Goal: Information Seeking & Learning: Check status

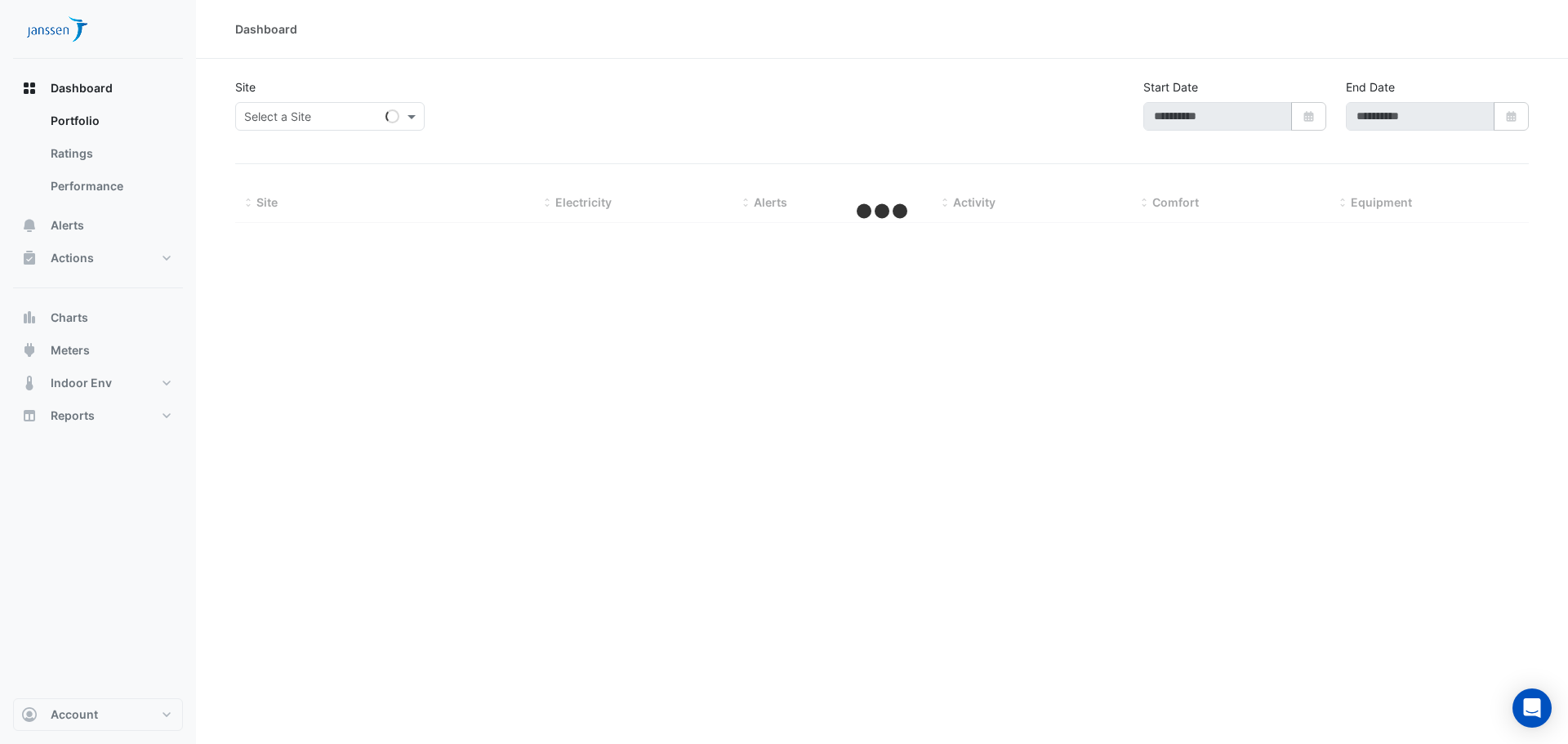
type input "**********"
select select "***"
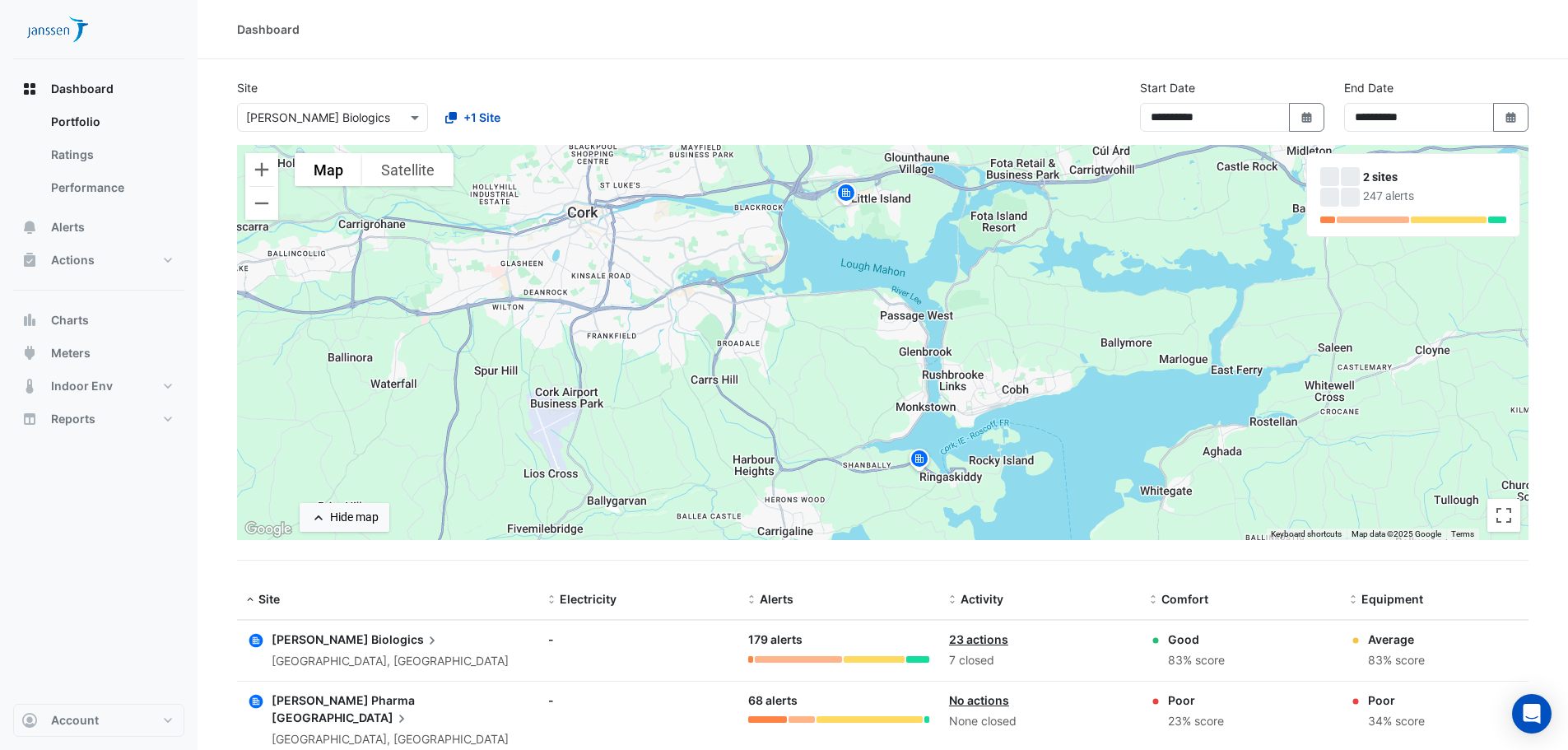
click at [921, 457] on img at bounding box center [919, 462] width 26 height 29
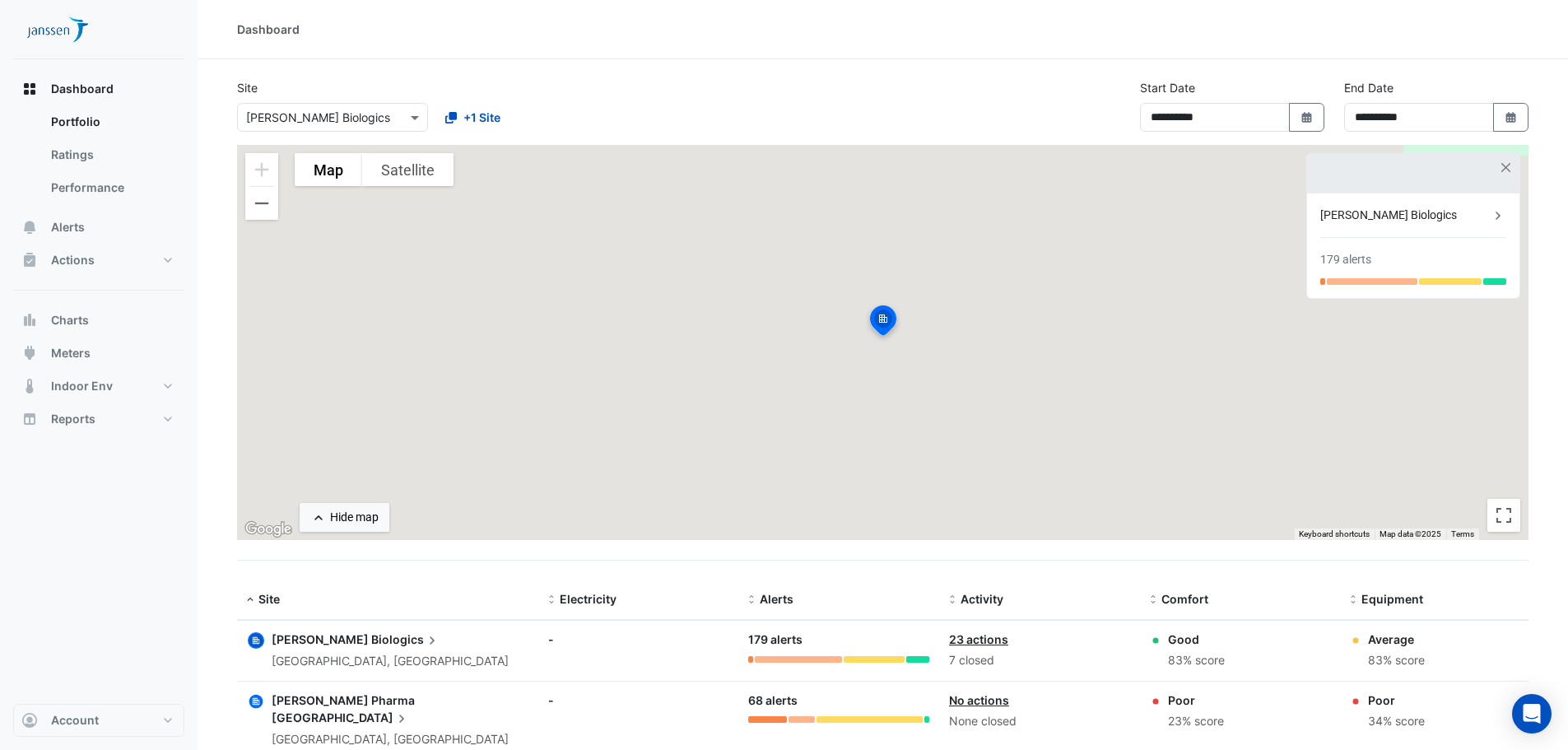
click at [885, 319] on img at bounding box center [884, 323] width 36 height 39
click at [104, 230] on button "Alerts" at bounding box center [98, 227] width 171 height 33
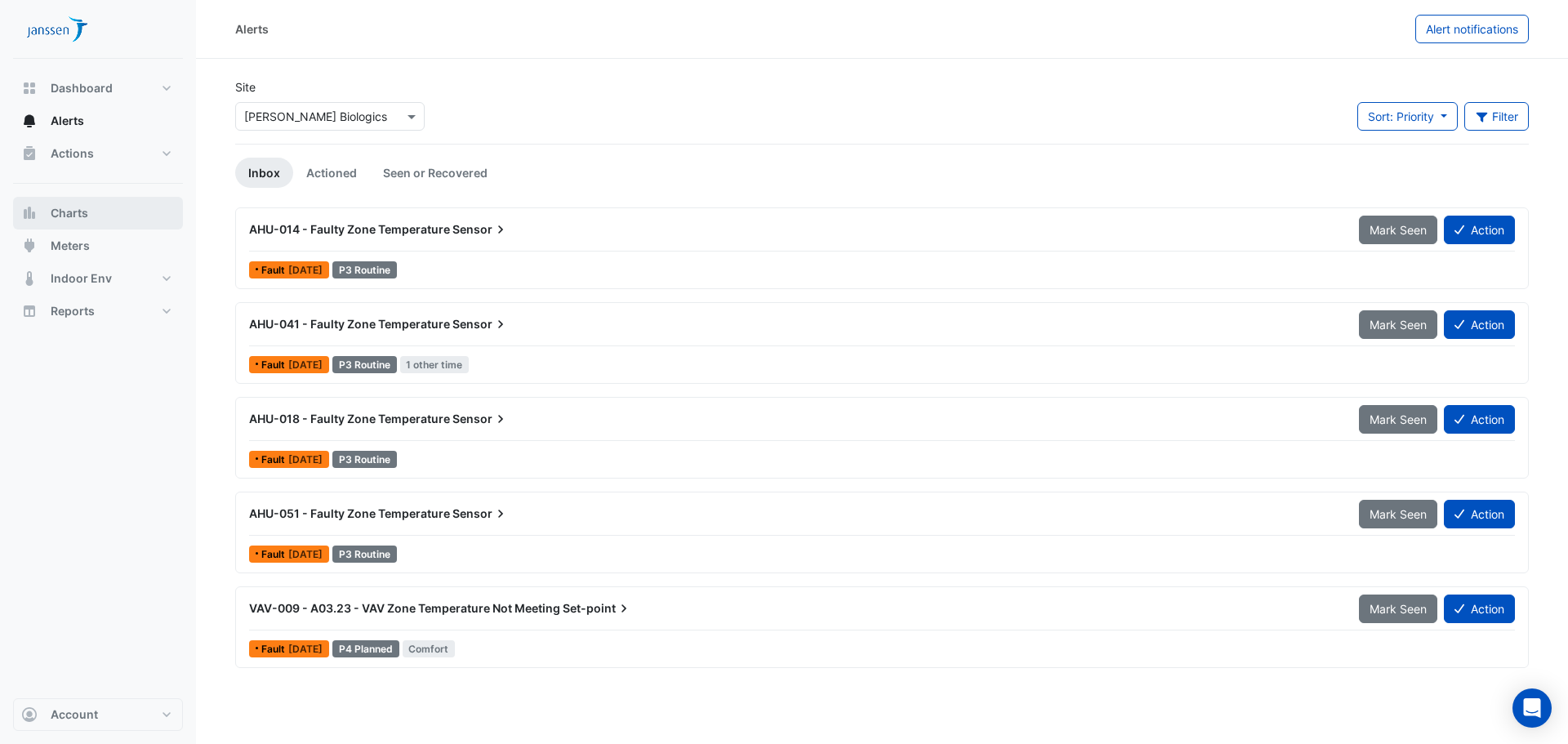
click at [102, 221] on button "Charts" at bounding box center [98, 213] width 170 height 33
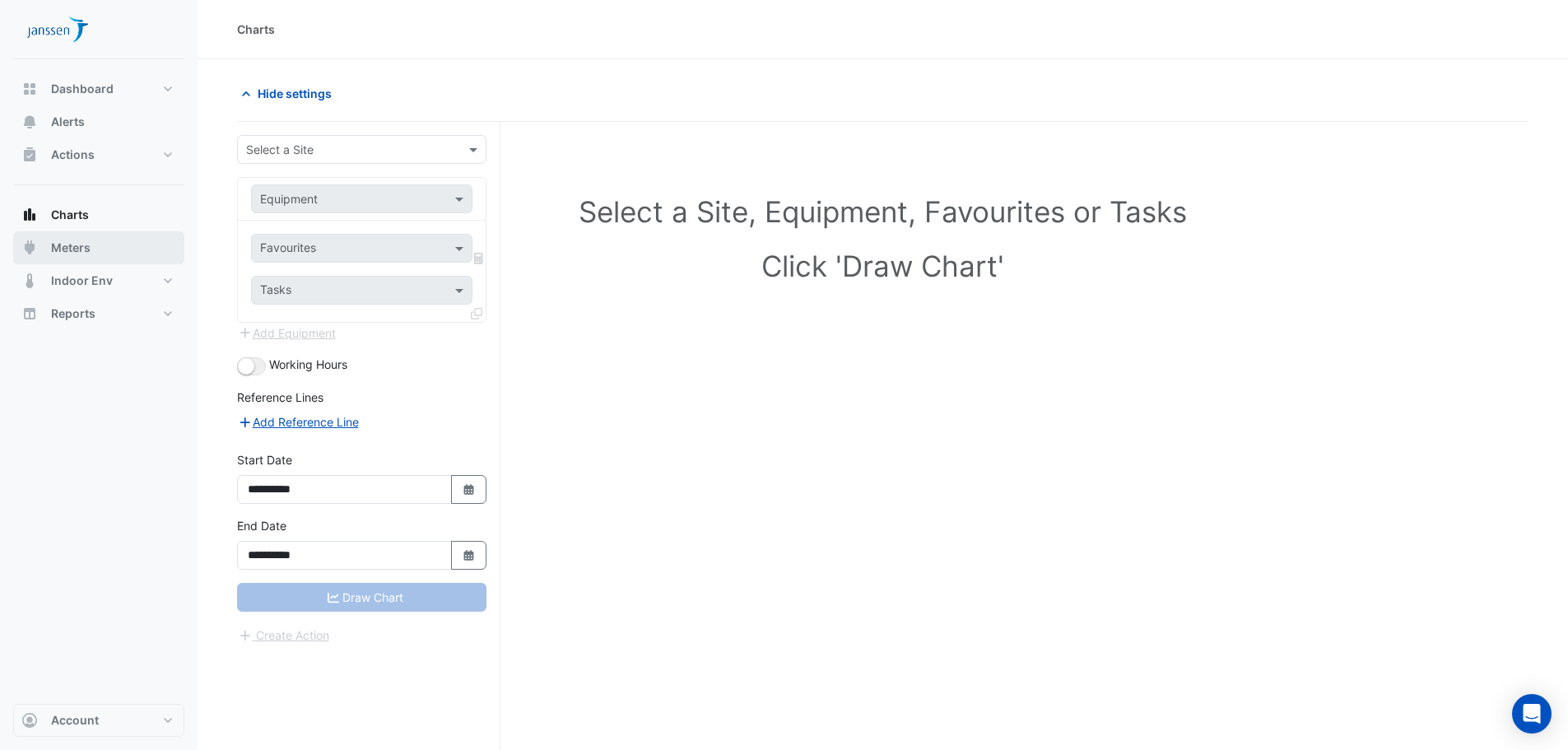
click at [103, 241] on button "Meters" at bounding box center [98, 248] width 171 height 33
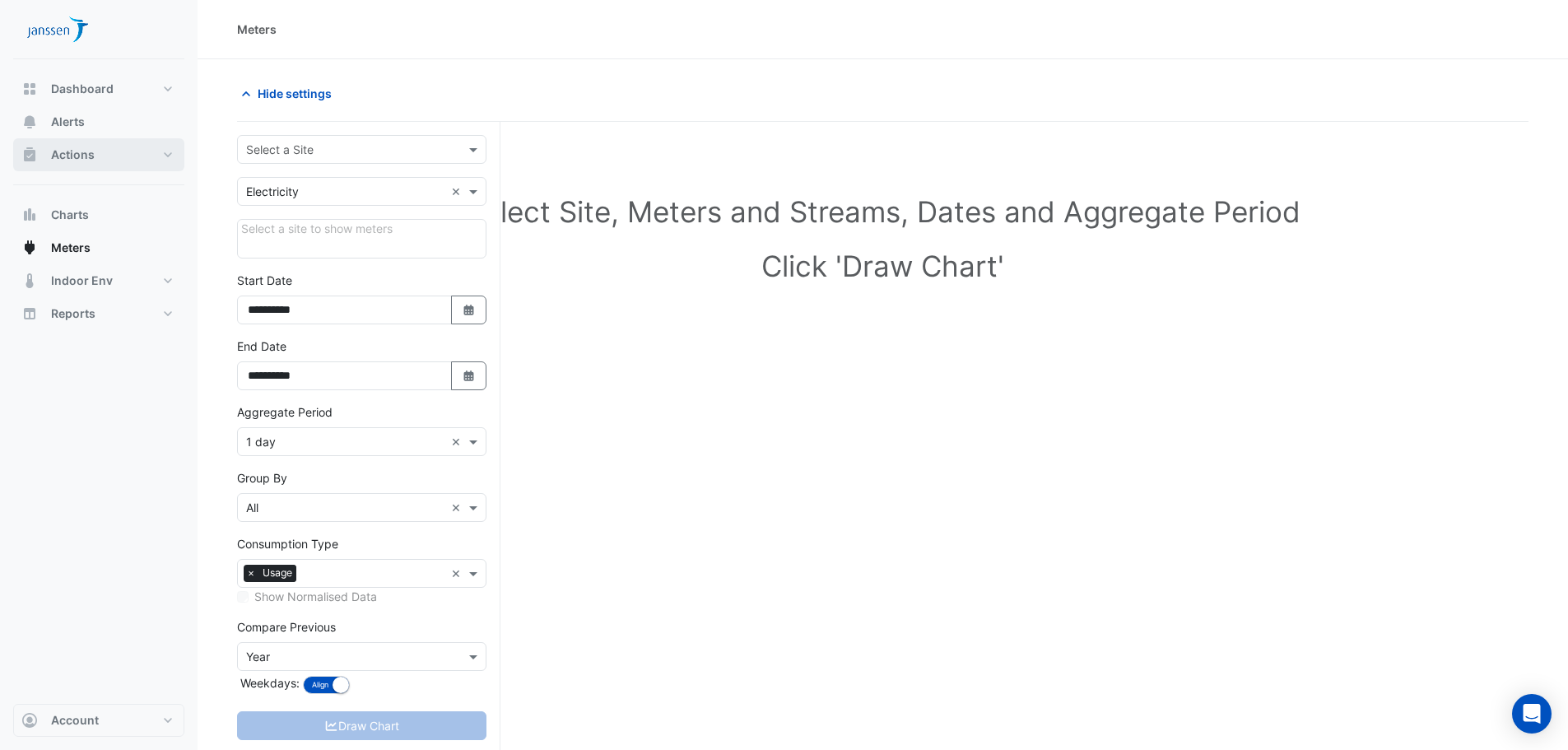
click at [77, 147] on span "Actions" at bounding box center [73, 155] width 44 height 16
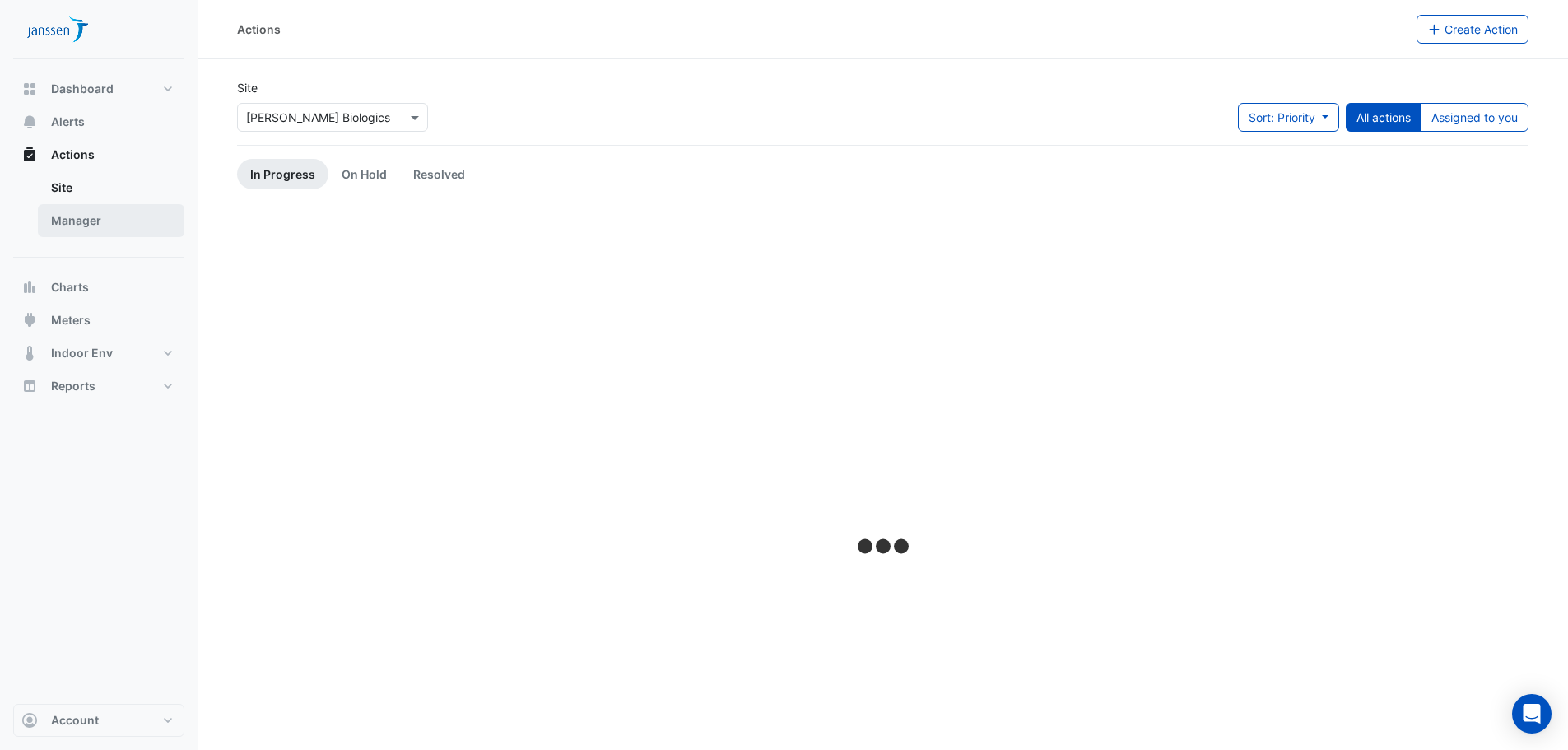
click at [80, 214] on link "Manager" at bounding box center [111, 221] width 147 height 33
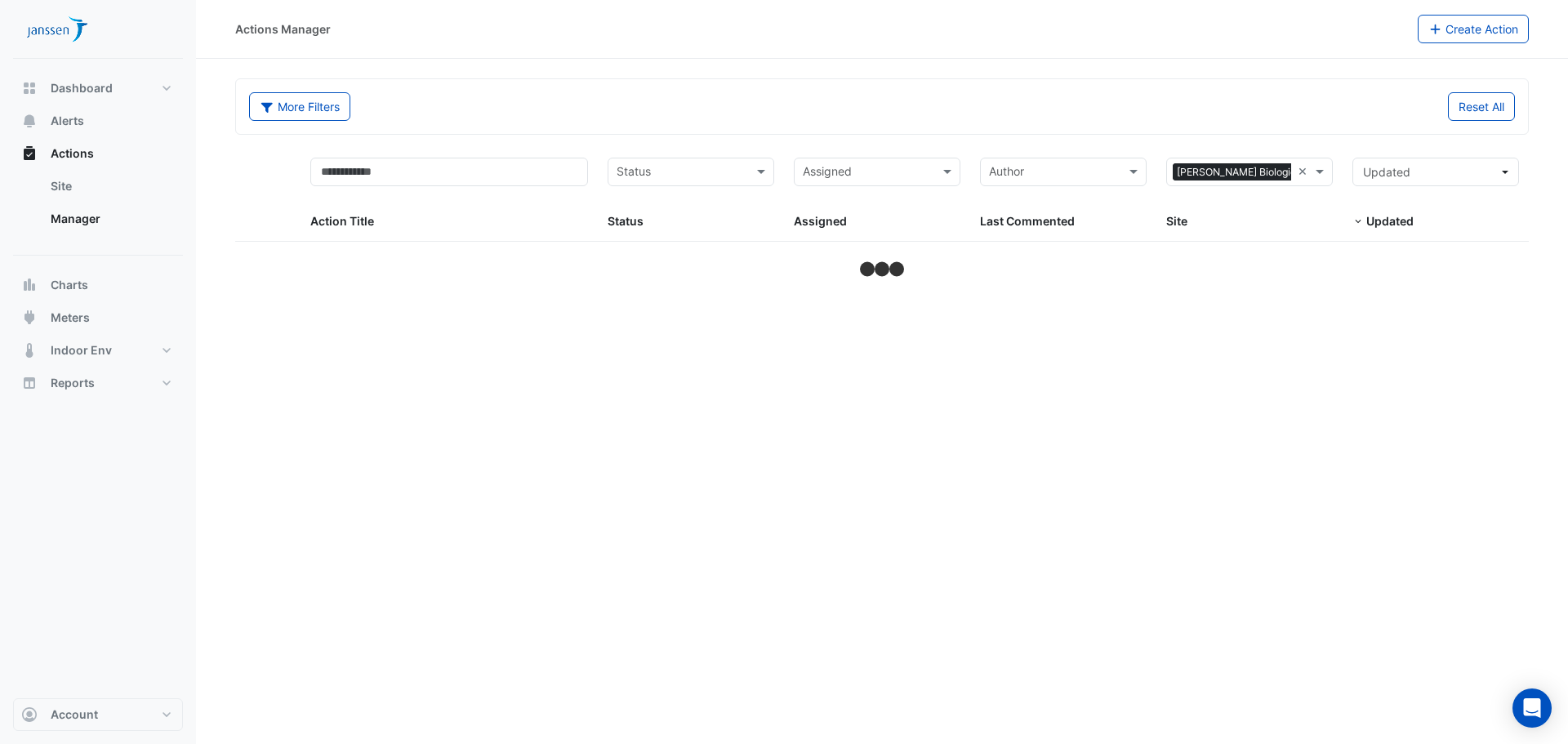
select select "***"
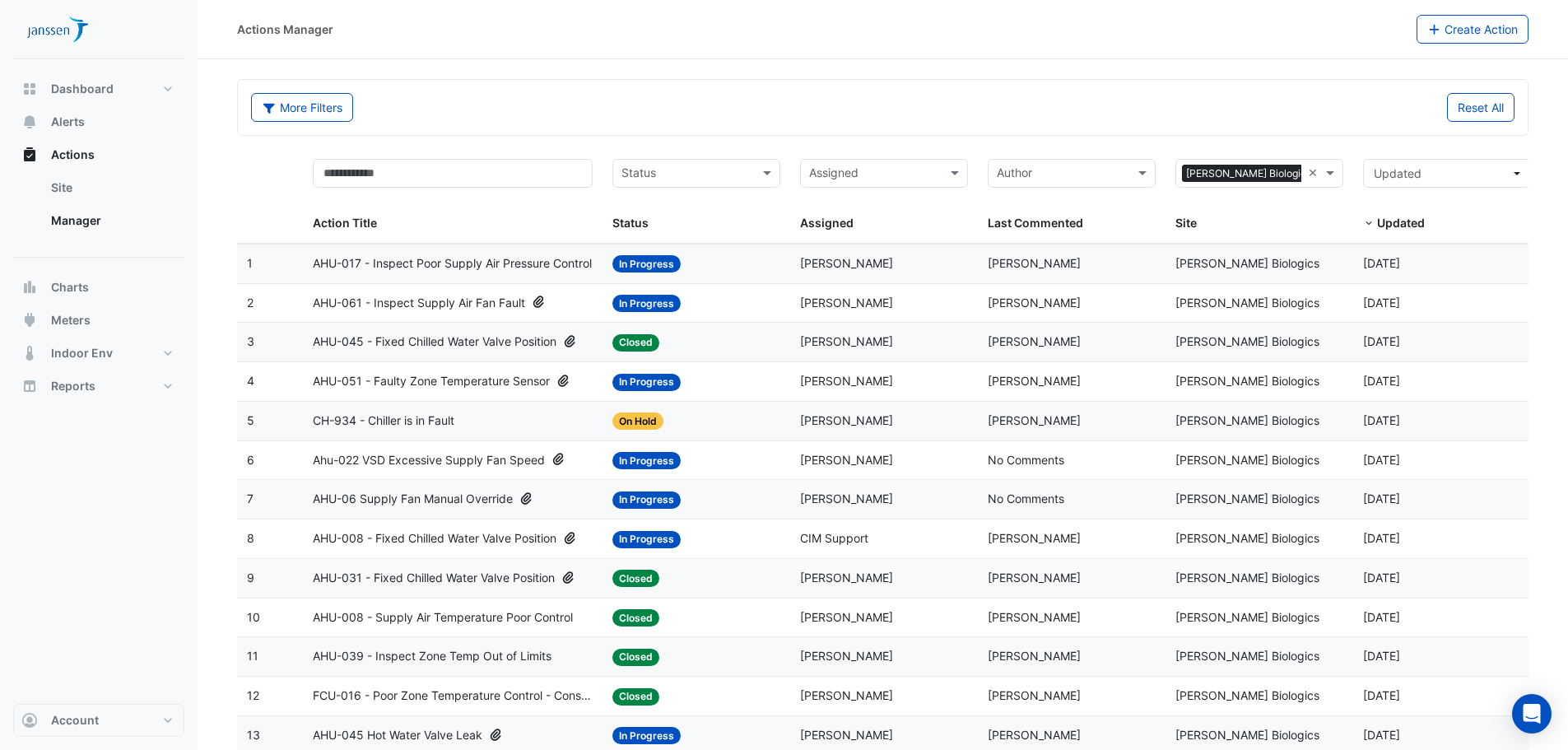
click at [1032, 83] on div "More Filters Reset All" at bounding box center [883, 108] width 1290 height 56
click at [1231, 81] on div "More Filters Reset All" at bounding box center [883, 108] width 1290 height 56
click at [719, 262] on div "Status: In Progress" at bounding box center [696, 263] width 168 height 19
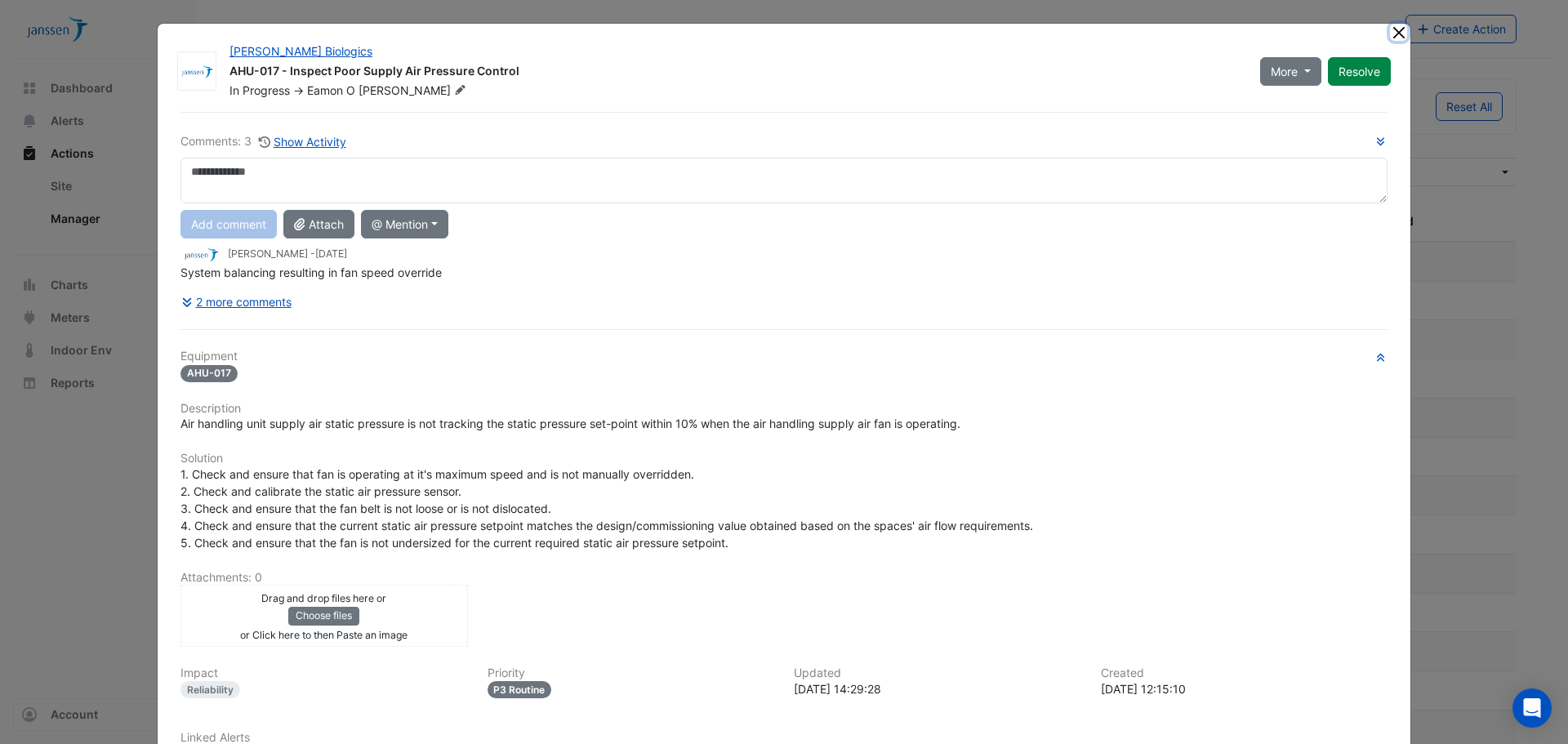
click at [1395, 27] on button "Close" at bounding box center [1398, 32] width 17 height 17
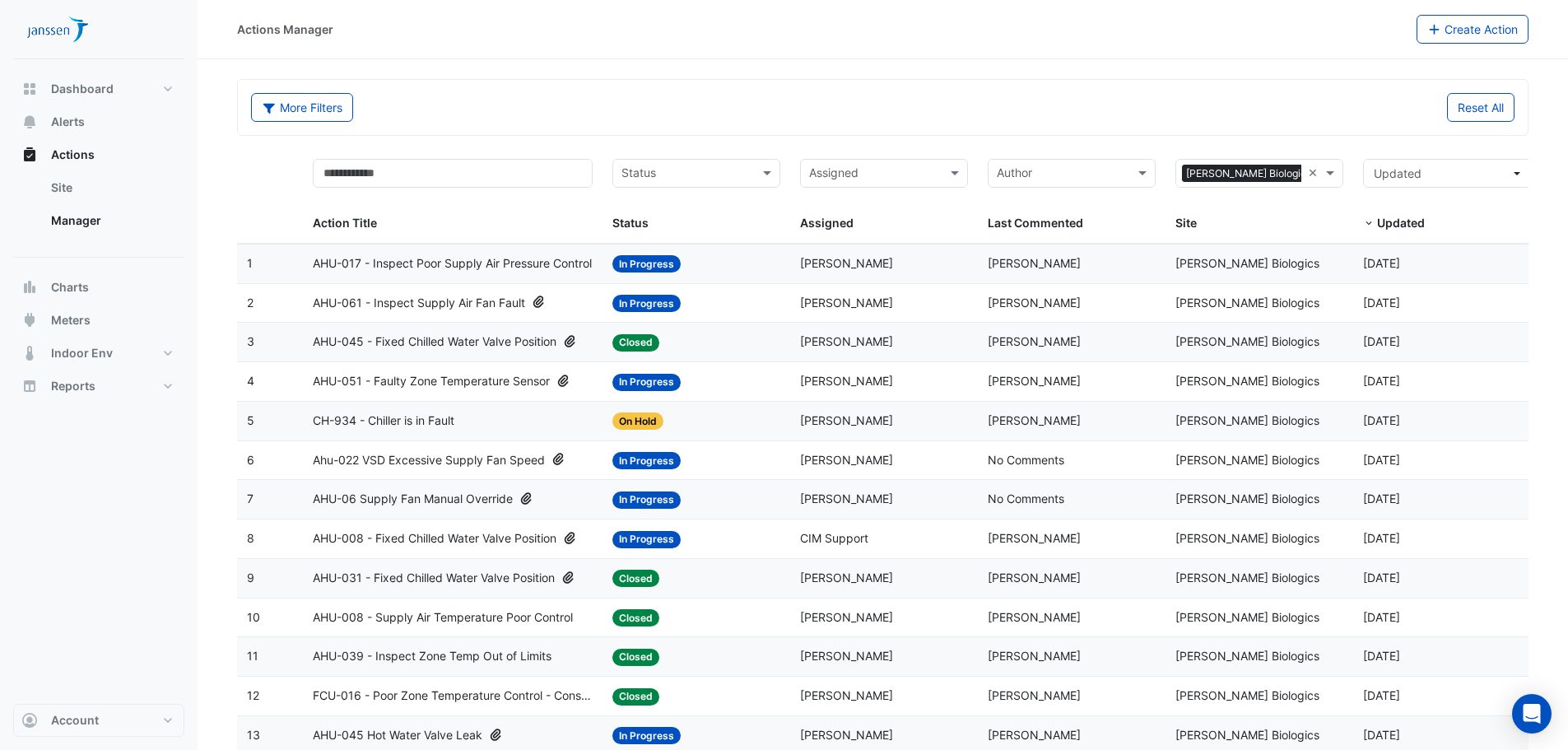
click at [838, 80] on div "More Filters Reset All" at bounding box center [883, 108] width 1290 height 56
click at [927, 267] on div "Assigned: Eamon O Donohoe" at bounding box center [884, 263] width 168 height 19
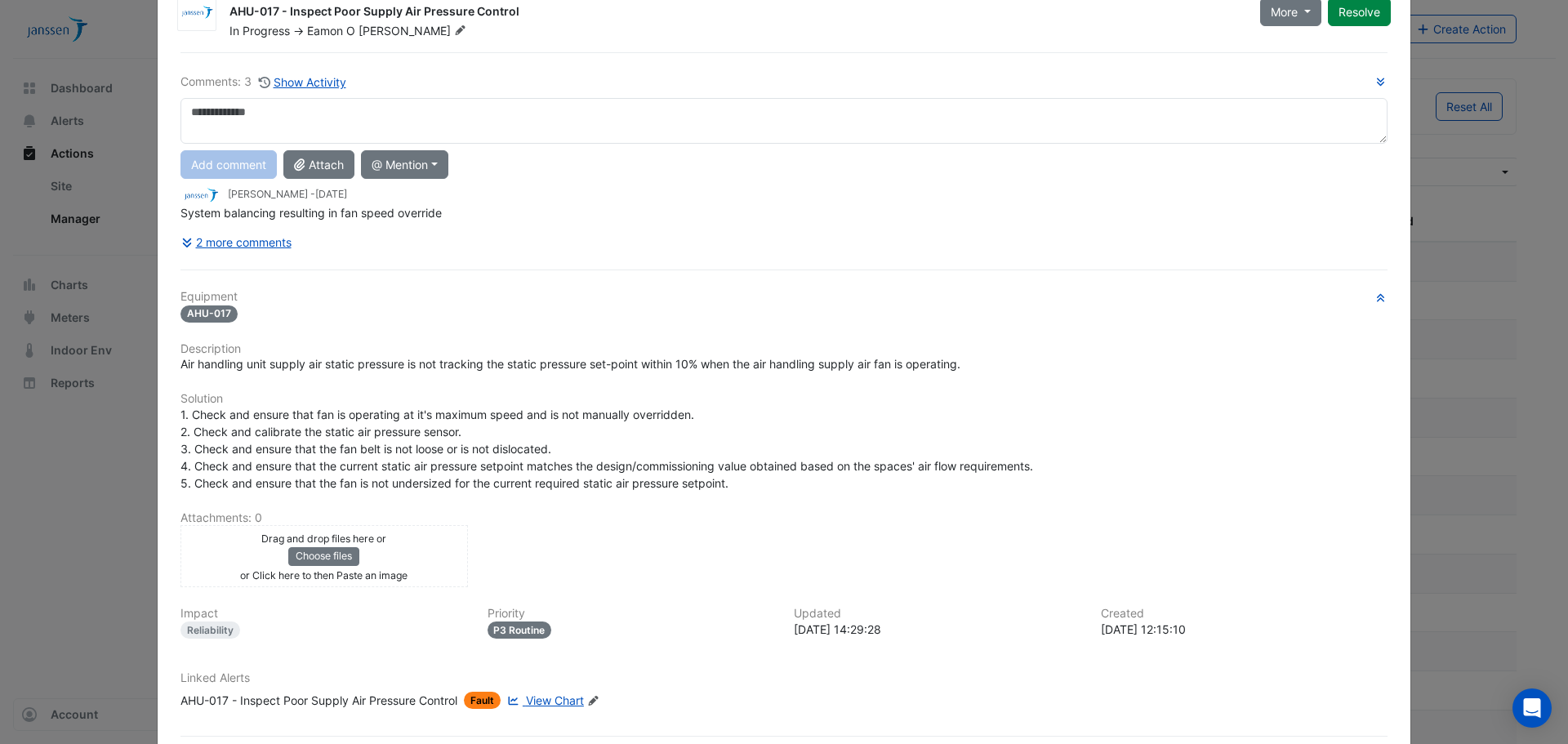
scroll to position [137, 0]
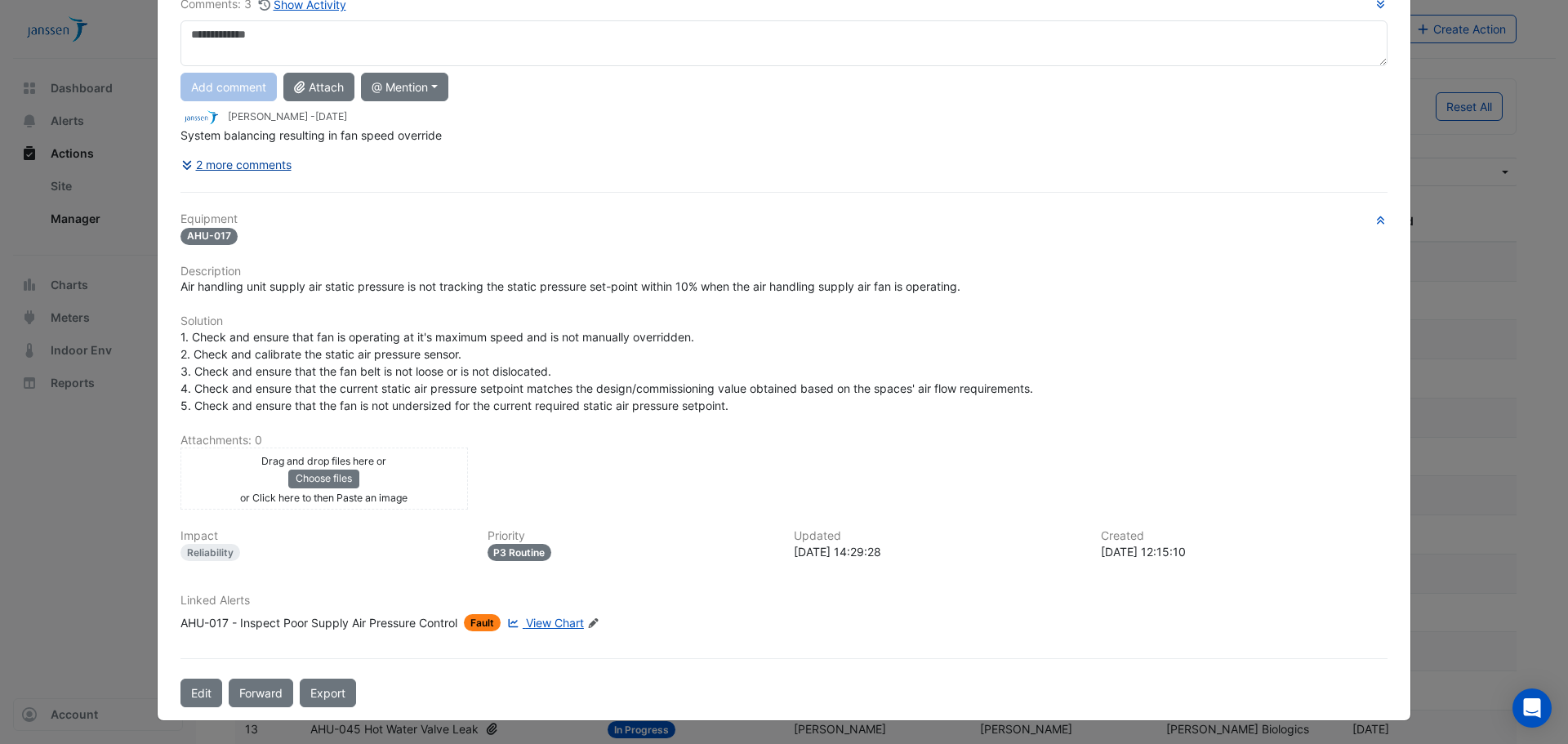
click at [250, 165] on button "2 more comments" at bounding box center [237, 165] width 112 height 29
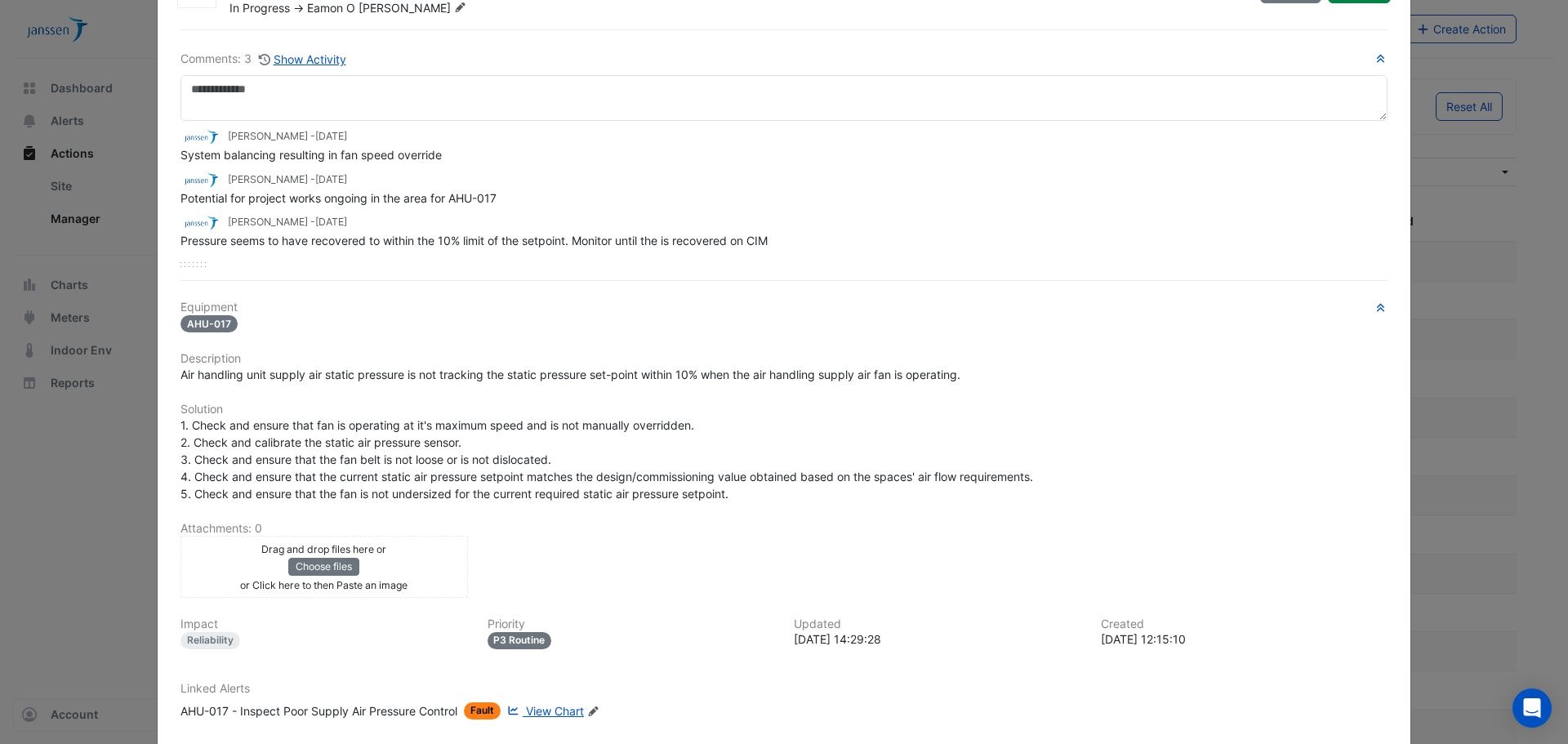
scroll to position [0, 0]
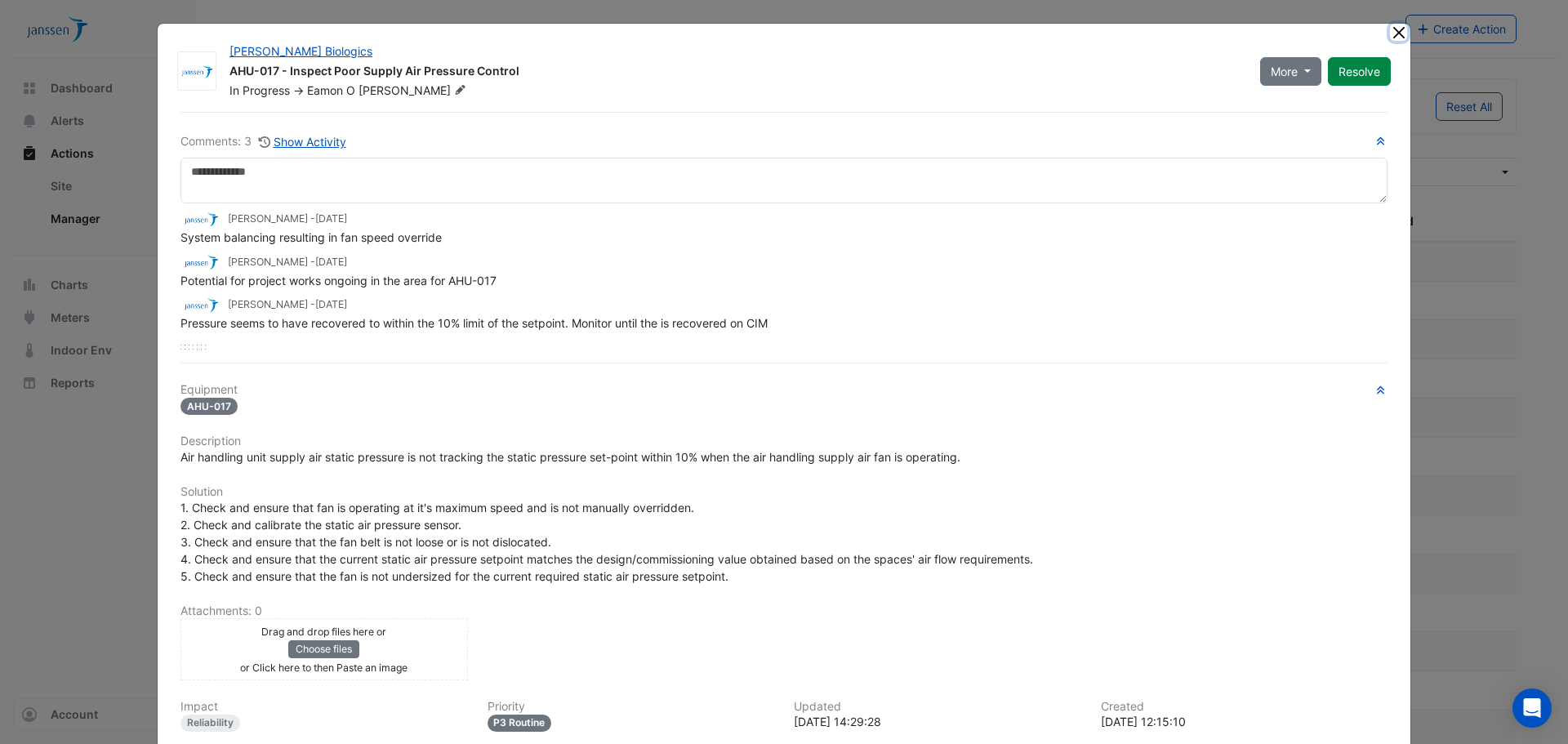
click at [1394, 31] on button "Close" at bounding box center [1398, 32] width 17 height 17
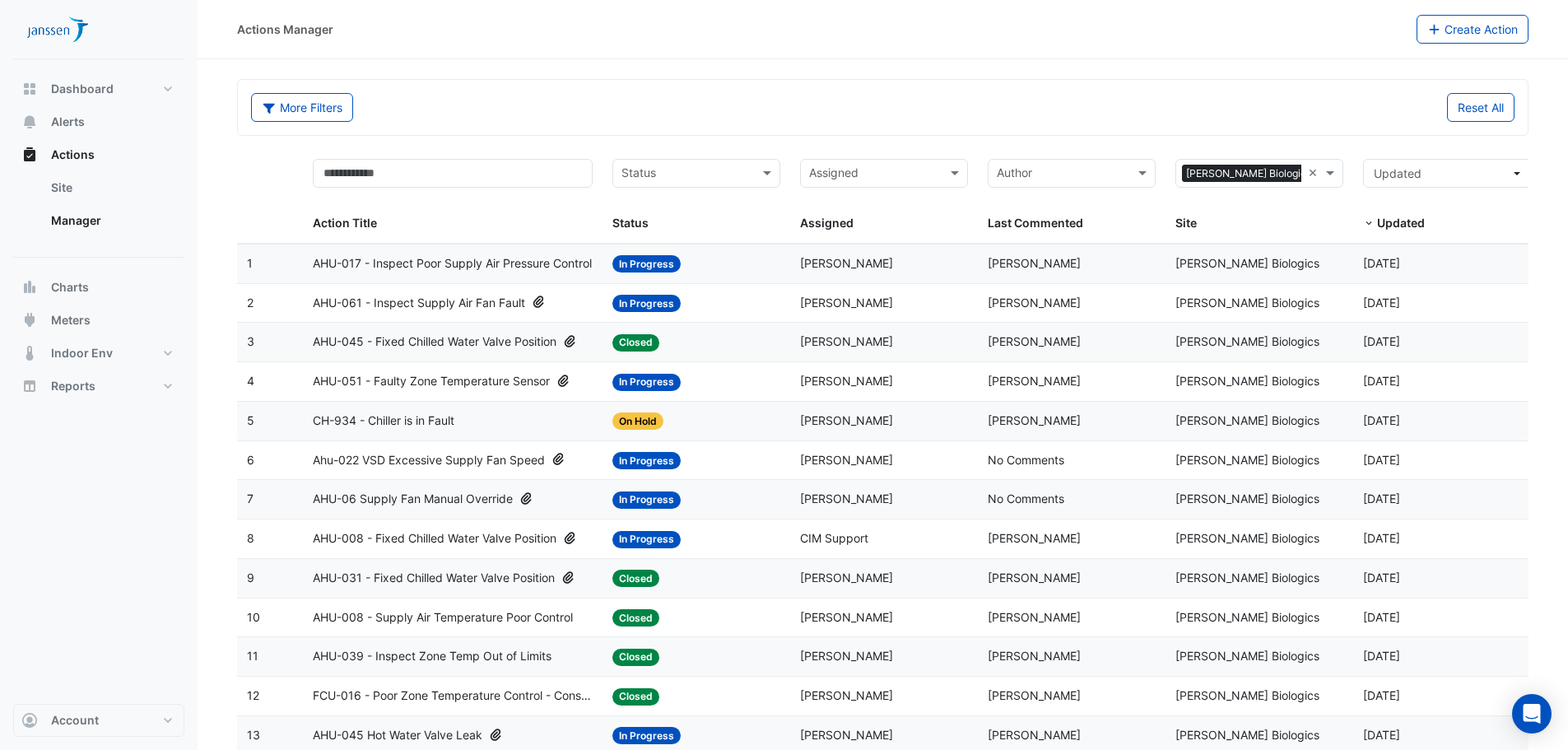
click at [79, 158] on span "Actions" at bounding box center [73, 155] width 44 height 16
click at [92, 126] on button "Alerts" at bounding box center [98, 122] width 171 height 33
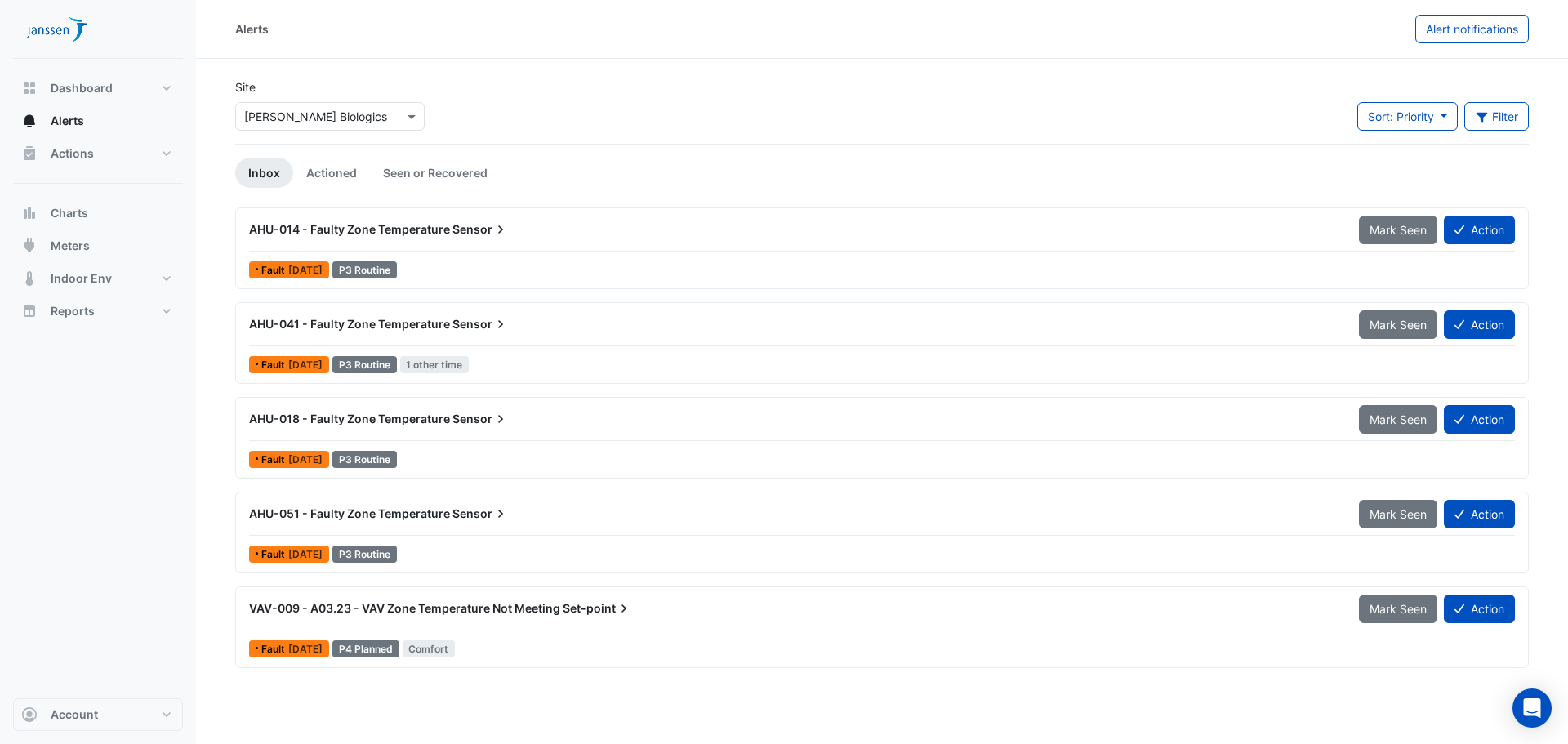
click at [1097, 52] on div "Alerts Alert notifications" at bounding box center [882, 29] width 1372 height 59
click at [1159, 43] on div "Alerts Alert notifications" at bounding box center [882, 29] width 1372 height 59
click at [427, 318] on span "AHU-041 - Faulty Zone Temperature" at bounding box center [350, 324] width 201 height 14
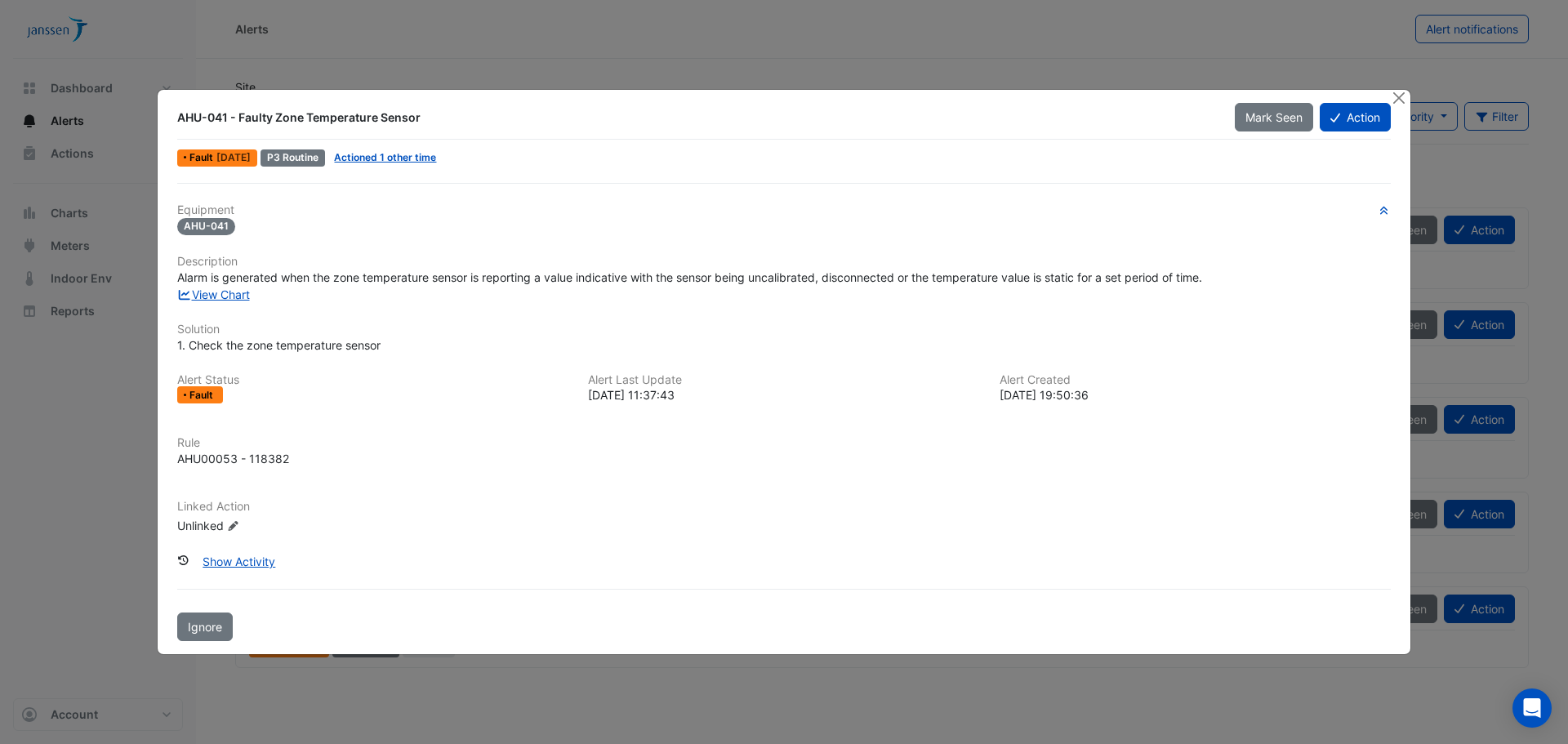
click at [241, 305] on div "Equipment AHU-041 Description Alarm is generated when the zone temperature sens…" at bounding box center [784, 375] width 1214 height 344
click at [243, 292] on link "View Chart" at bounding box center [213, 294] width 72 height 14
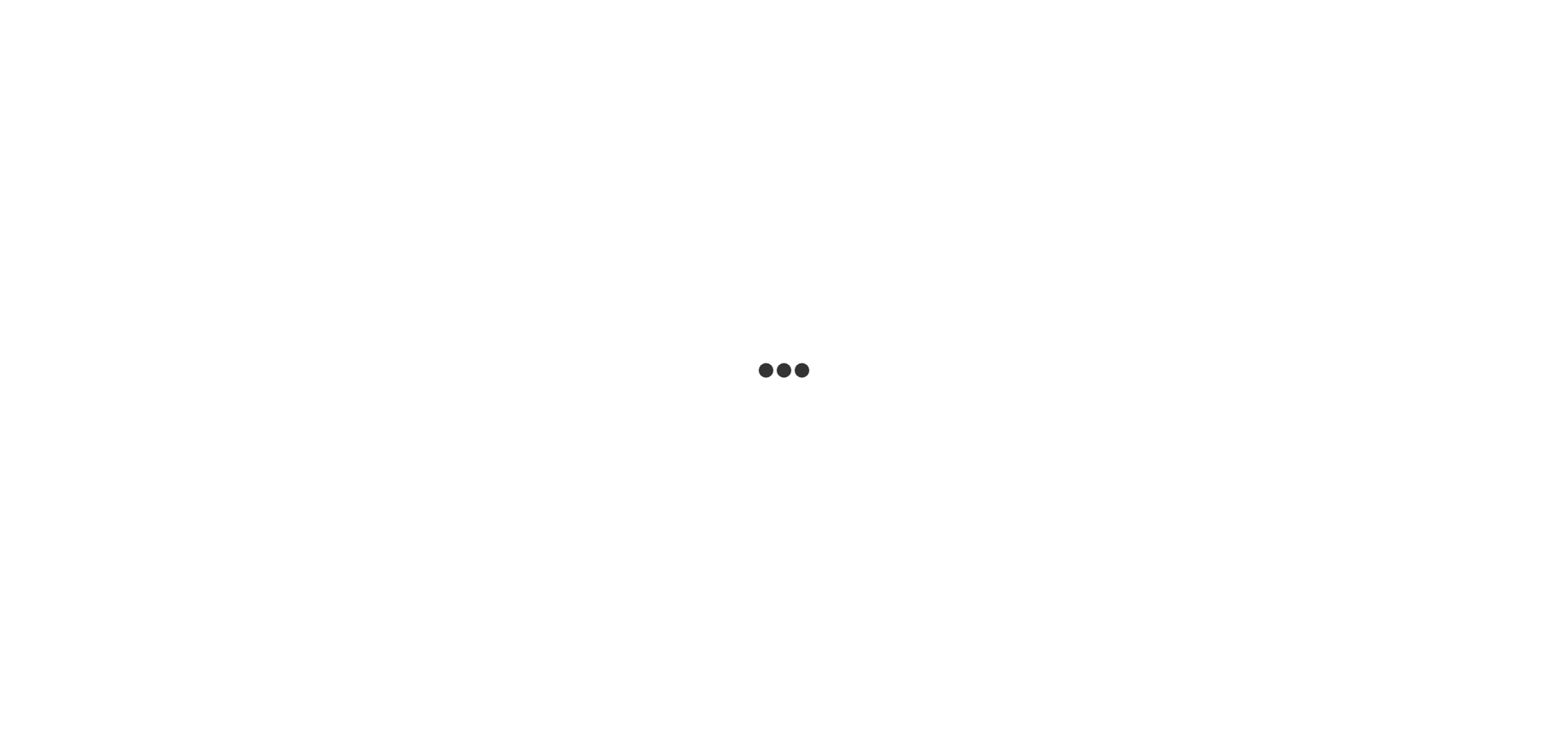
drag, startPoint x: 0, startPoint y: 0, endPoint x: 497, endPoint y: 329, distance: 596.0
click at [459, 0] on html at bounding box center [784, 0] width 1568 height 0
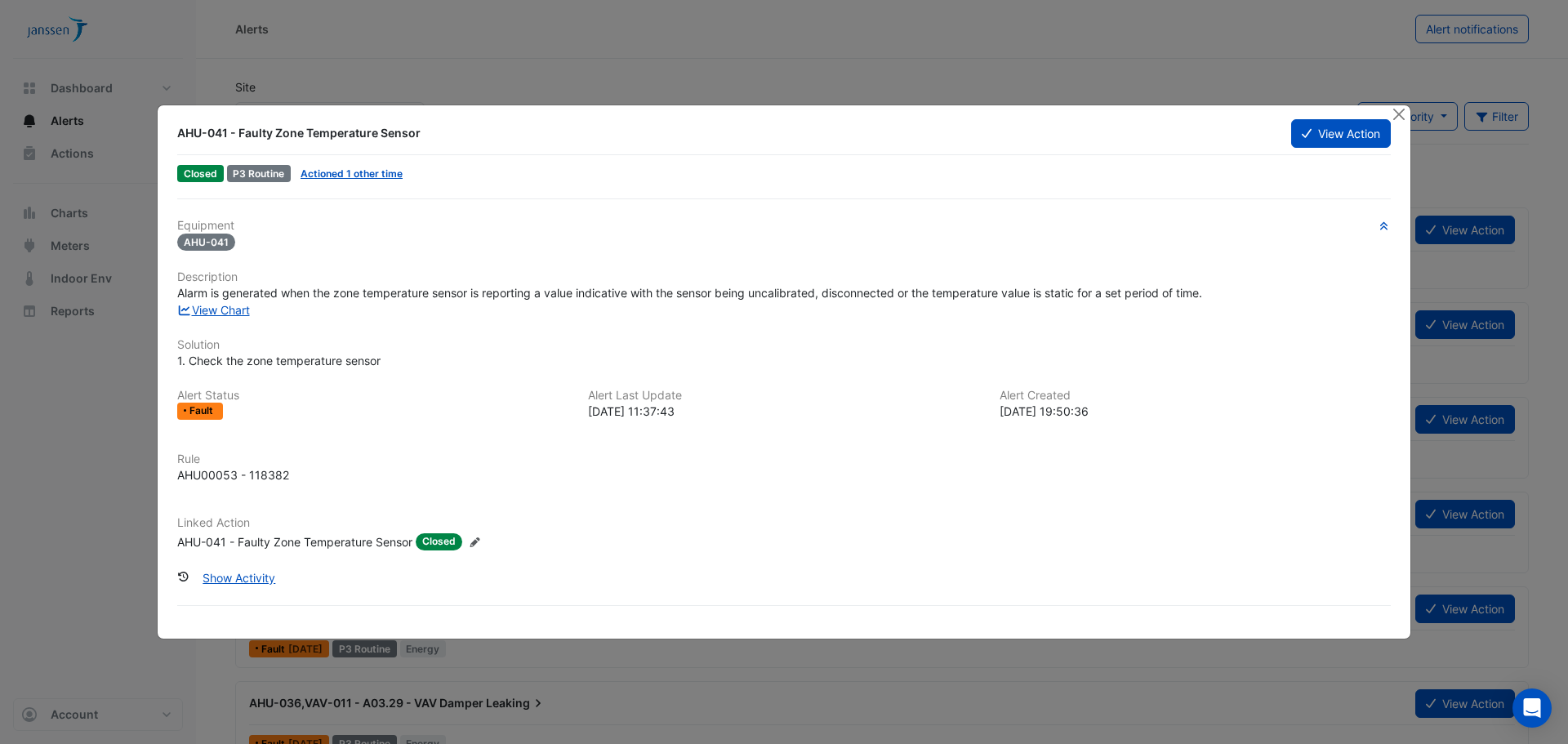
click at [1402, 114] on button "Close" at bounding box center [1398, 114] width 17 height 17
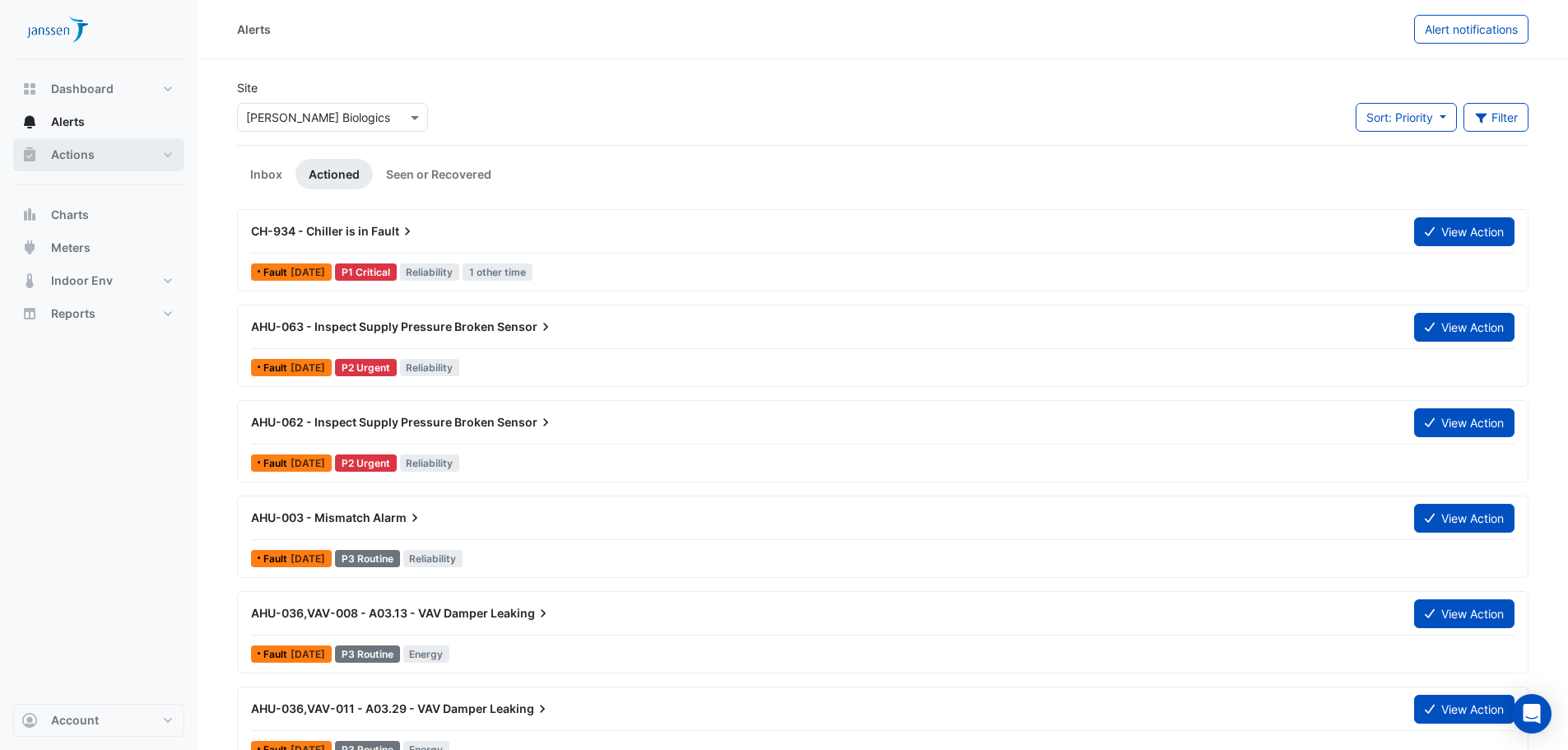
click at [86, 146] on button "Actions" at bounding box center [98, 155] width 171 height 33
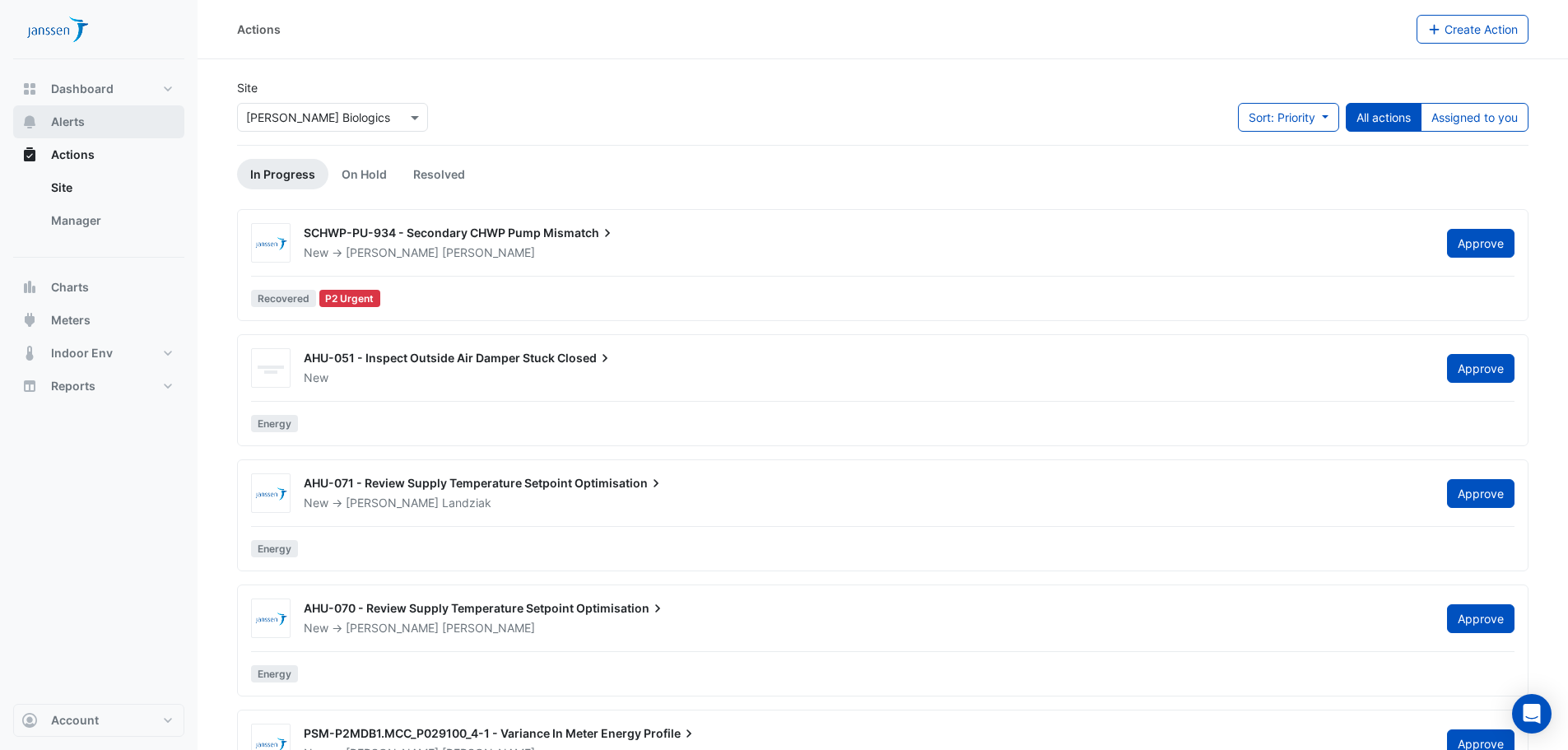
click at [108, 128] on button "Alerts" at bounding box center [98, 122] width 171 height 33
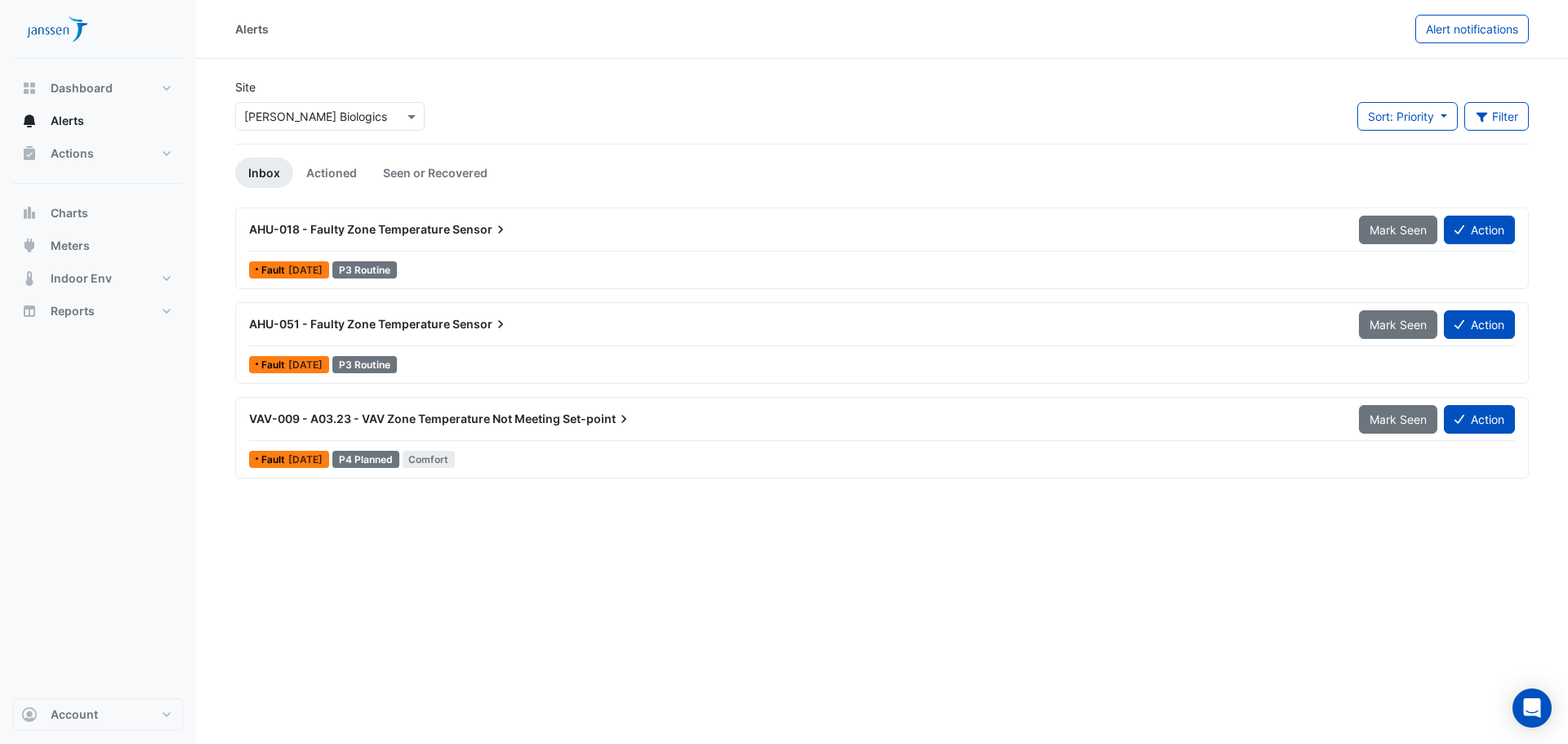
click at [559, 414] on span "VAV-009 - A03.23 - VAV Zone Temperature Not Meeting" at bounding box center [405, 418] width 311 height 14
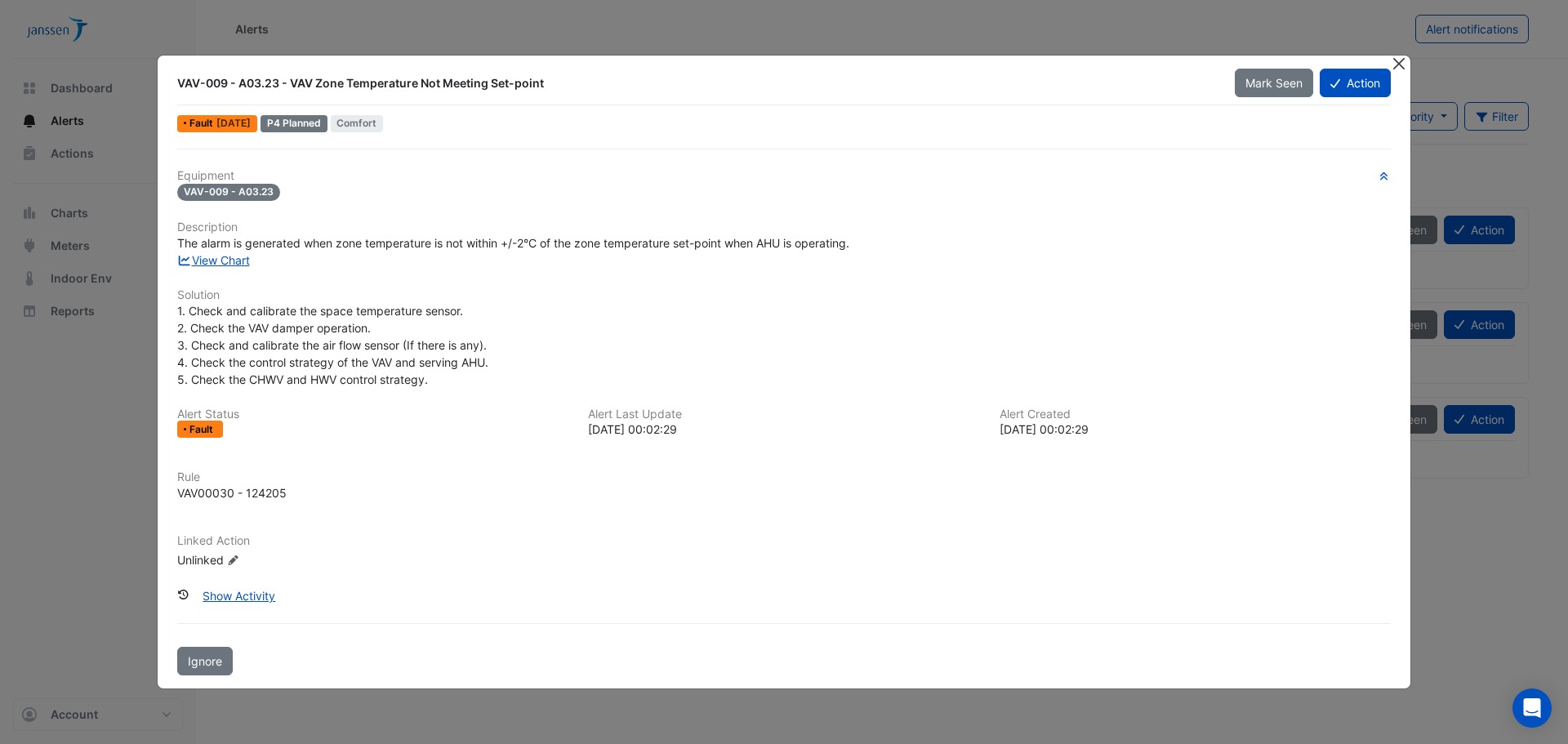
click at [1402, 63] on button "Close" at bounding box center [1398, 63] width 17 height 17
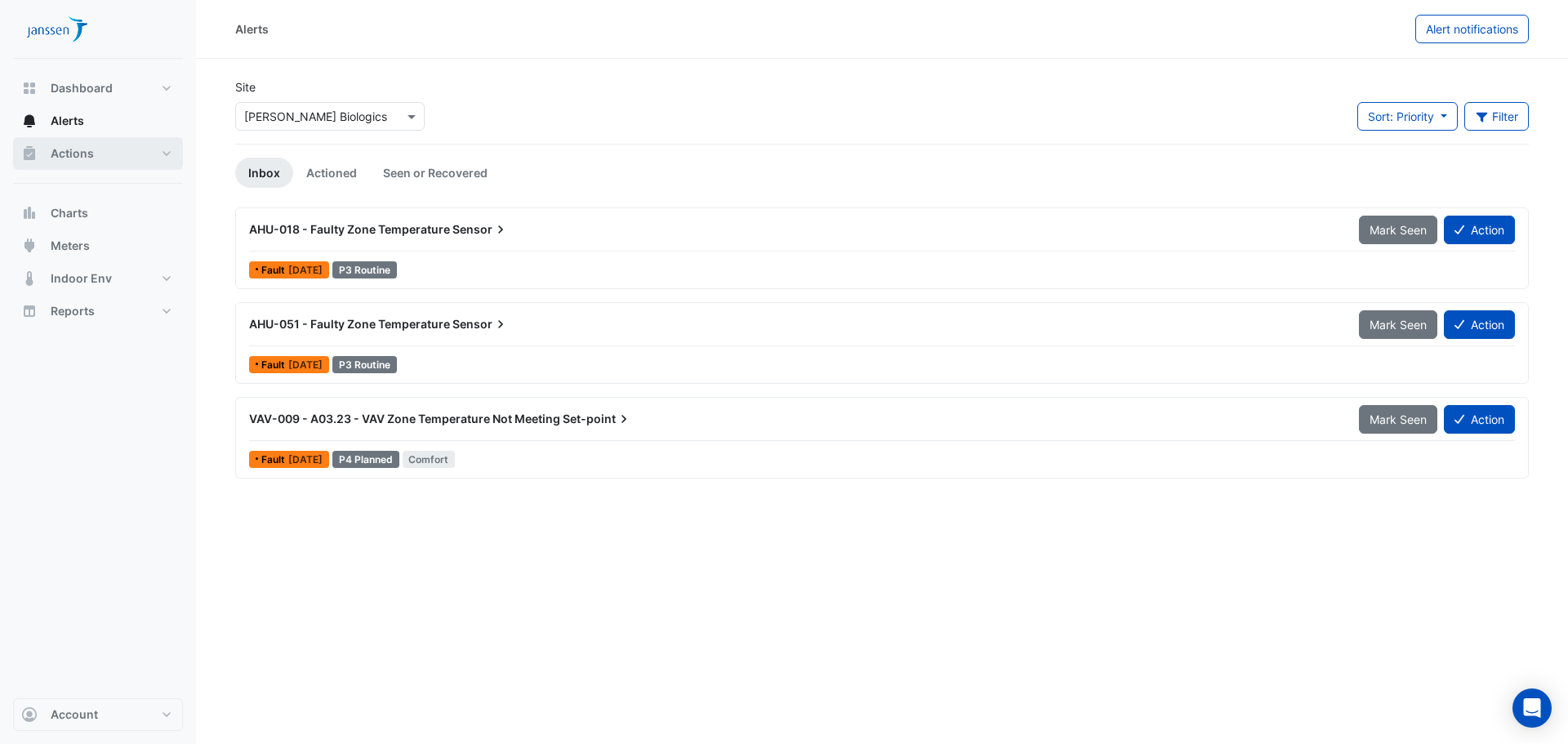
click at [83, 159] on span "Actions" at bounding box center [72, 154] width 43 height 16
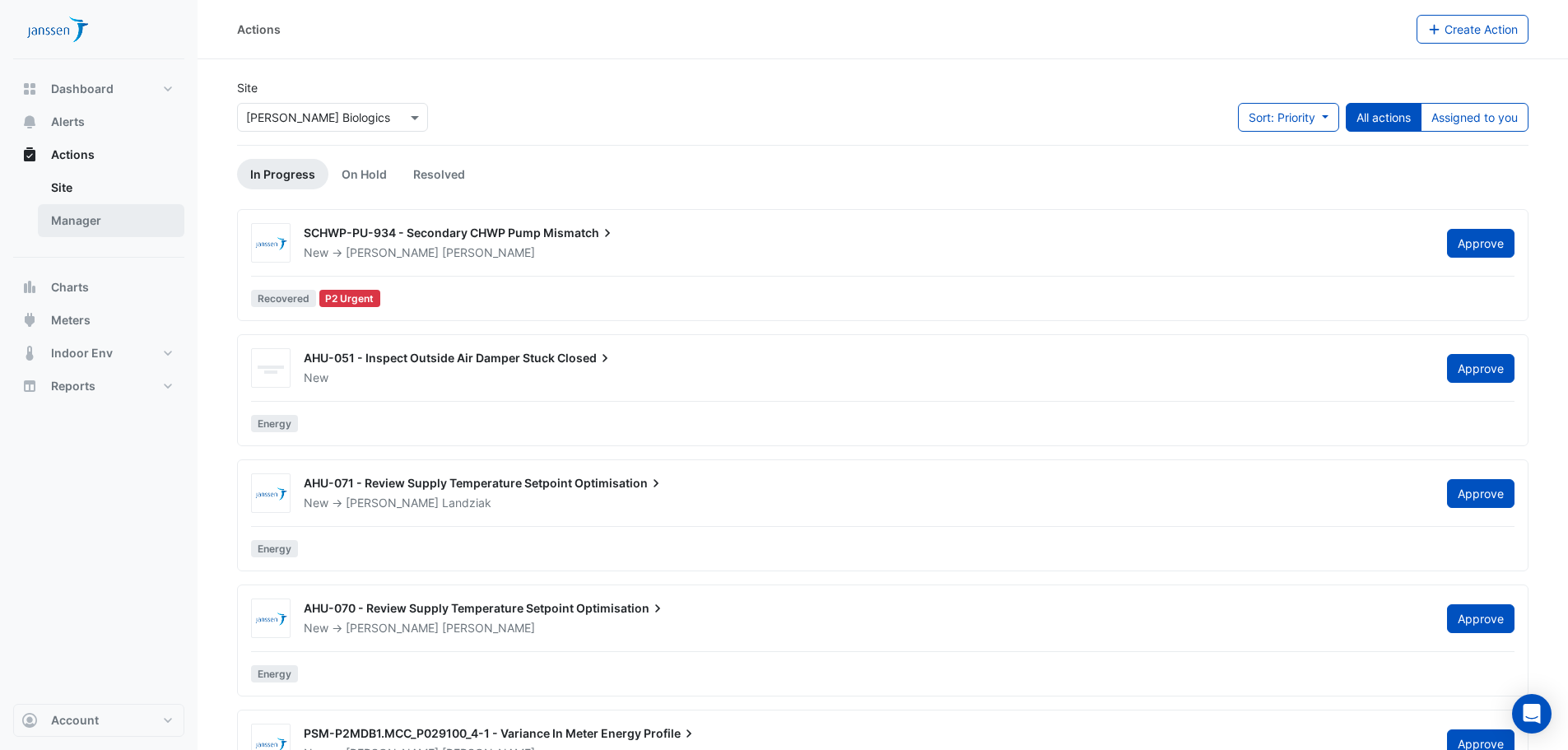
click at [98, 211] on link "Manager" at bounding box center [111, 221] width 147 height 33
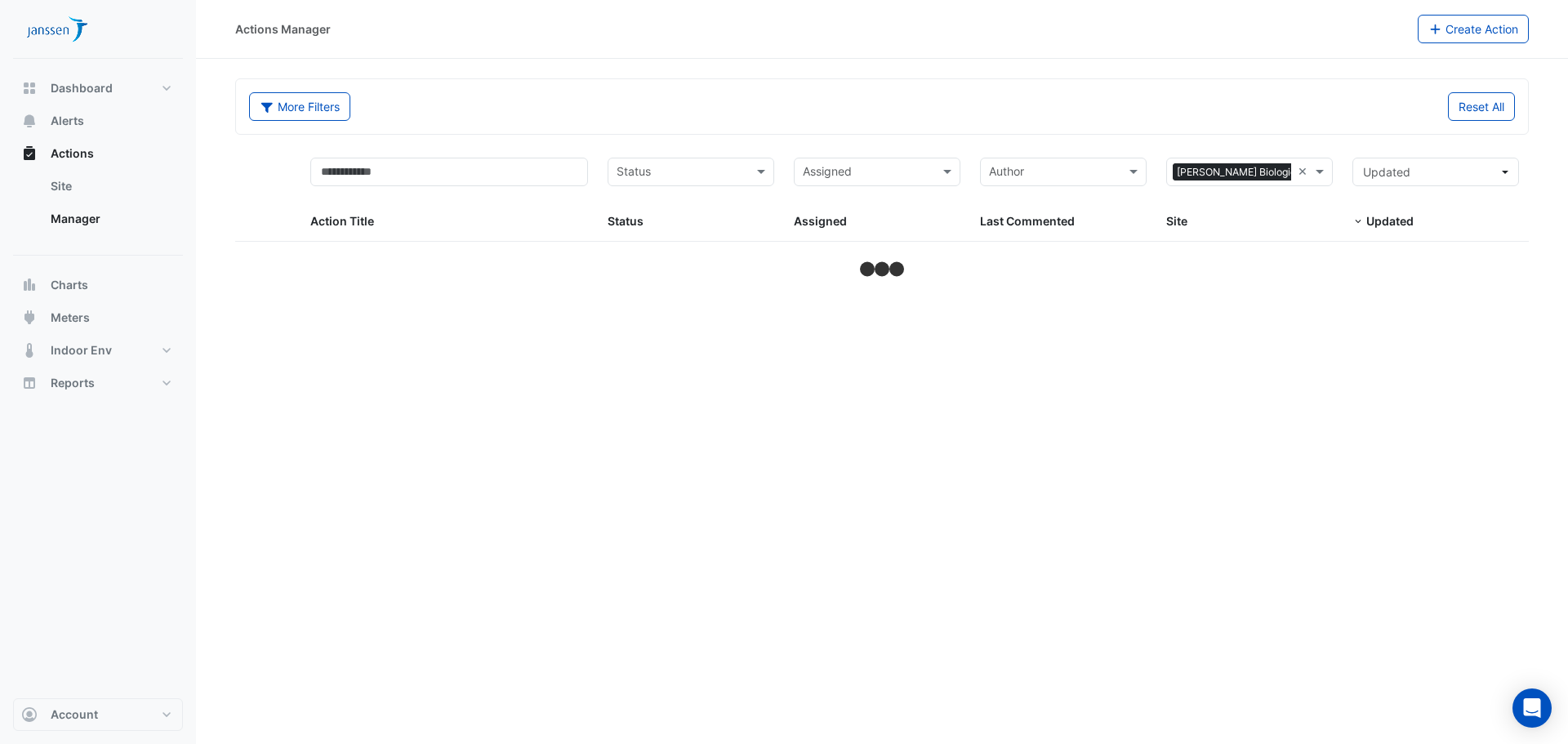
select select "***"
